Goal: Information Seeking & Learning: Learn about a topic

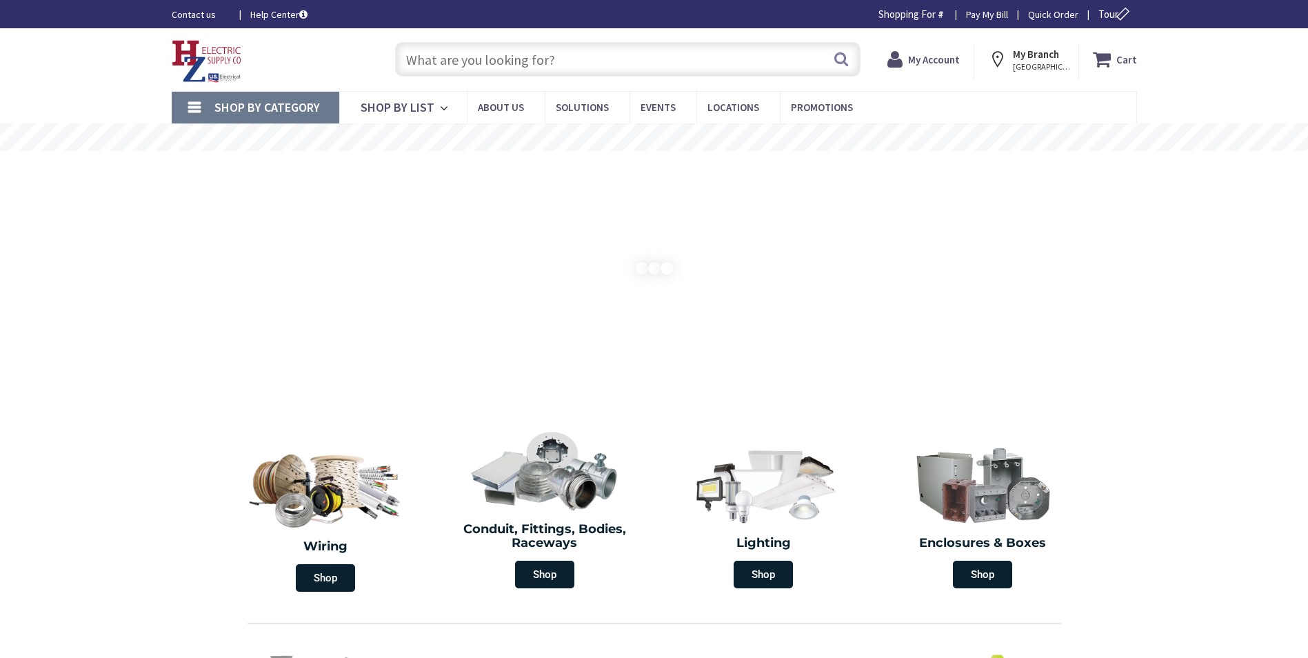
type input "[GEOGRAPHIC_DATA], [GEOGRAPHIC_DATA], [GEOGRAPHIC_DATA]"
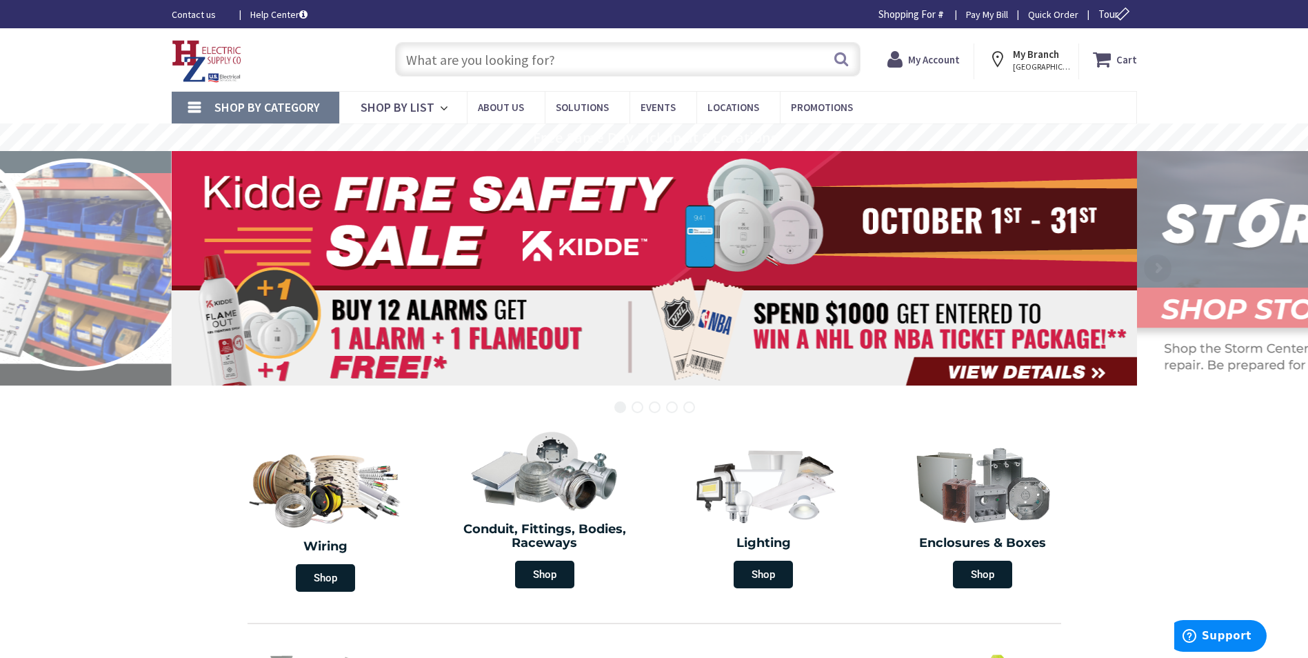
click at [537, 55] on input "text" at bounding box center [628, 59] width 466 height 34
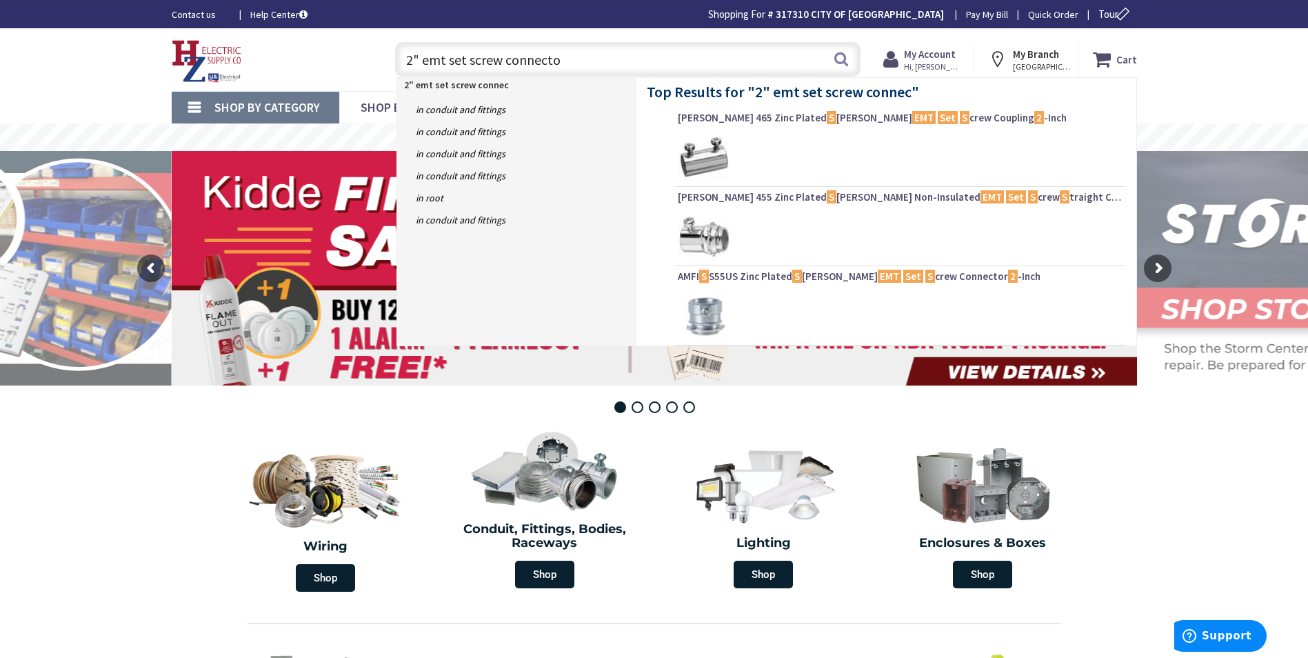
type input "2" emt set screw connector"
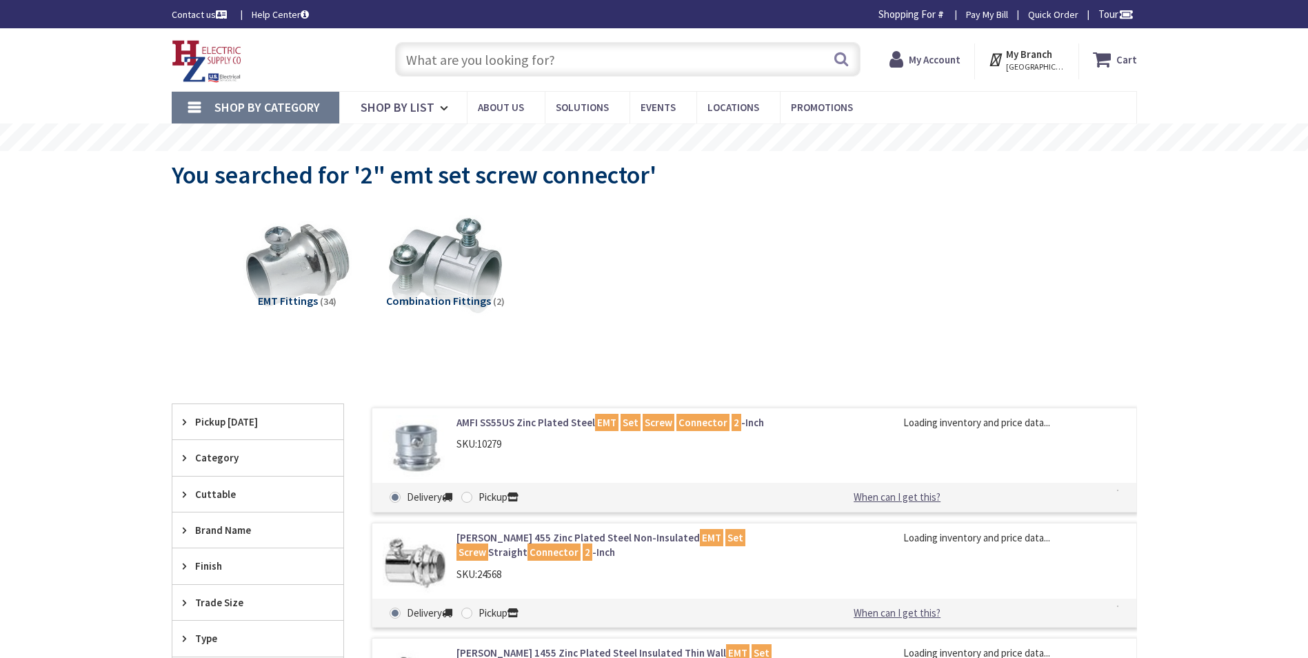
scroll to position [207, 0]
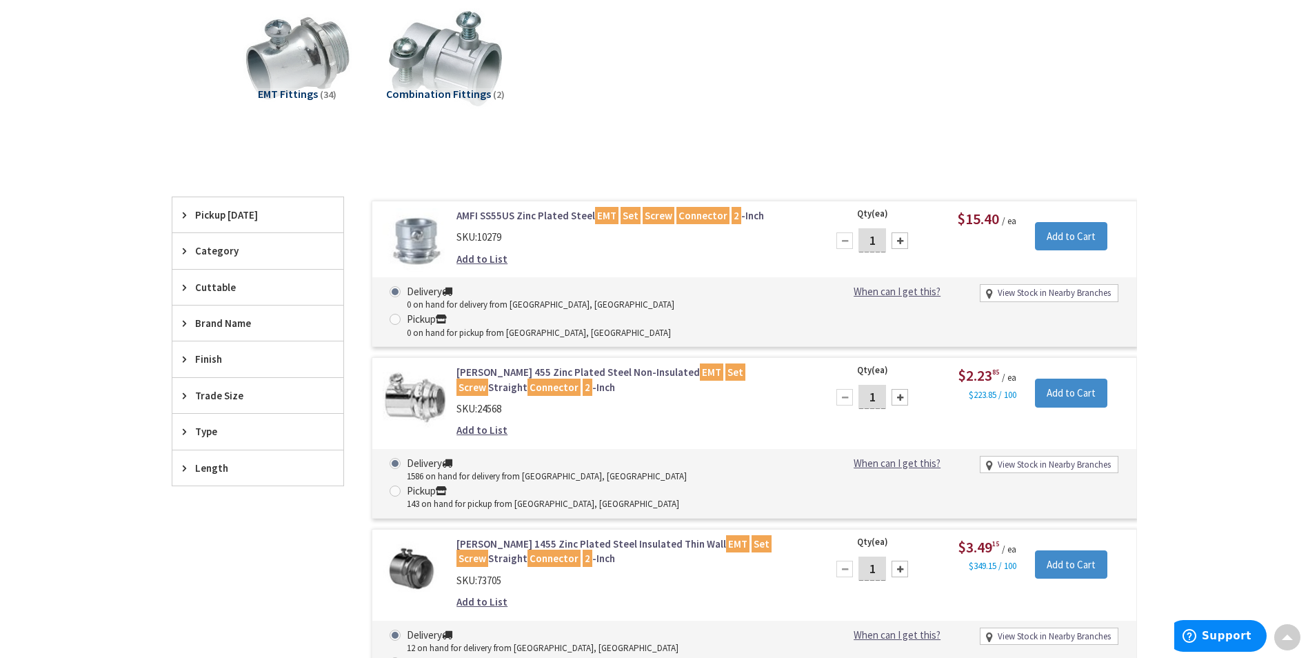
click at [604, 365] on link "Crouse-Hinds 455 Zinc Plated Steel Non-Insulated EMT Set Screw Straight Connect…" at bounding box center [632, 380] width 351 height 30
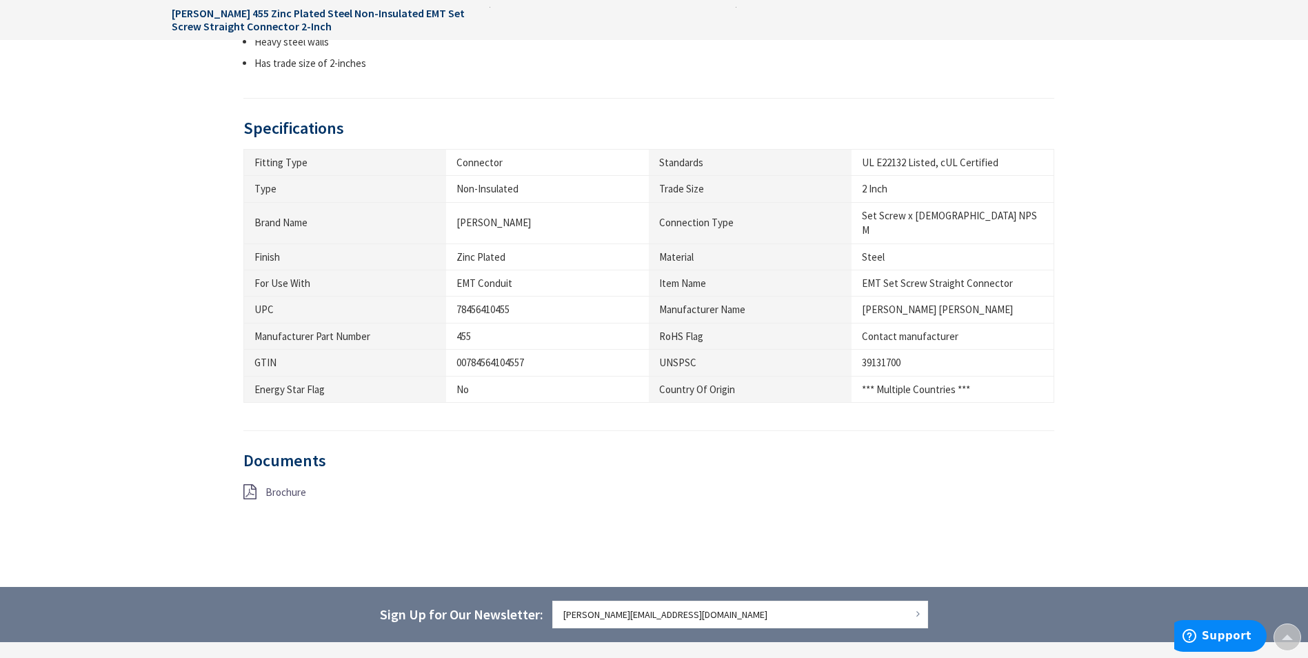
scroll to position [761, 0]
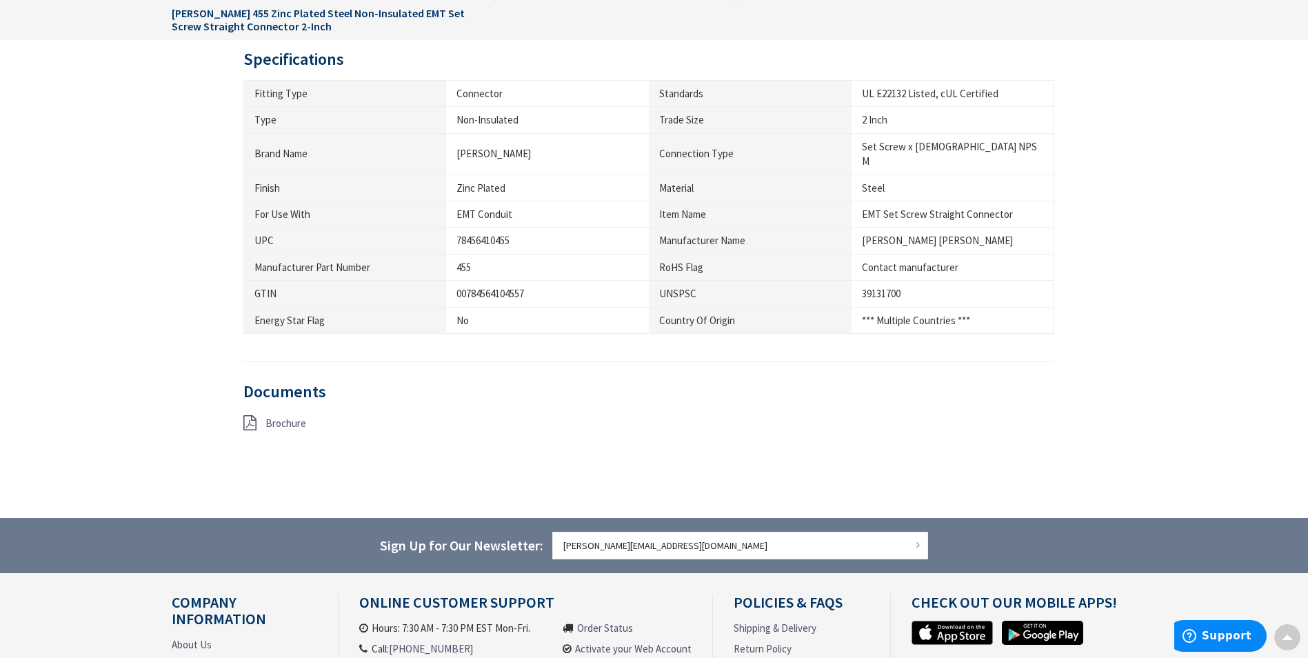
click at [283, 417] on span "Brochure" at bounding box center [286, 423] width 41 height 13
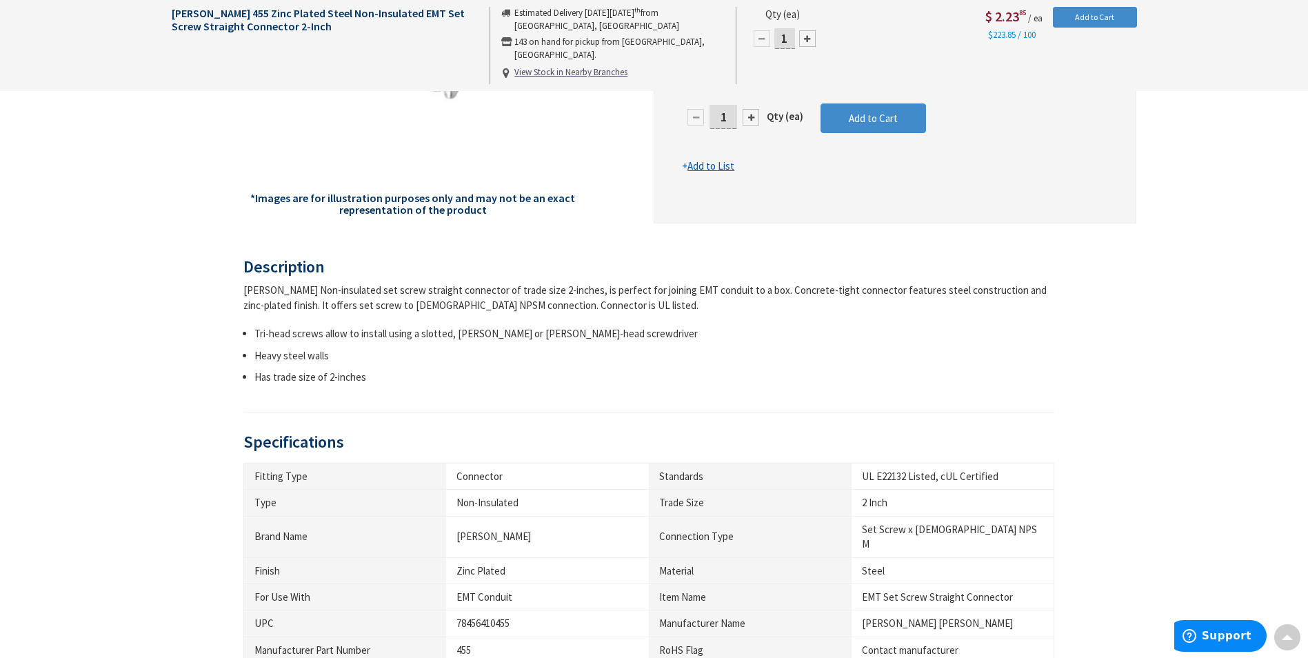
scroll to position [0, 0]
